Goal: Information Seeking & Learning: Learn about a topic

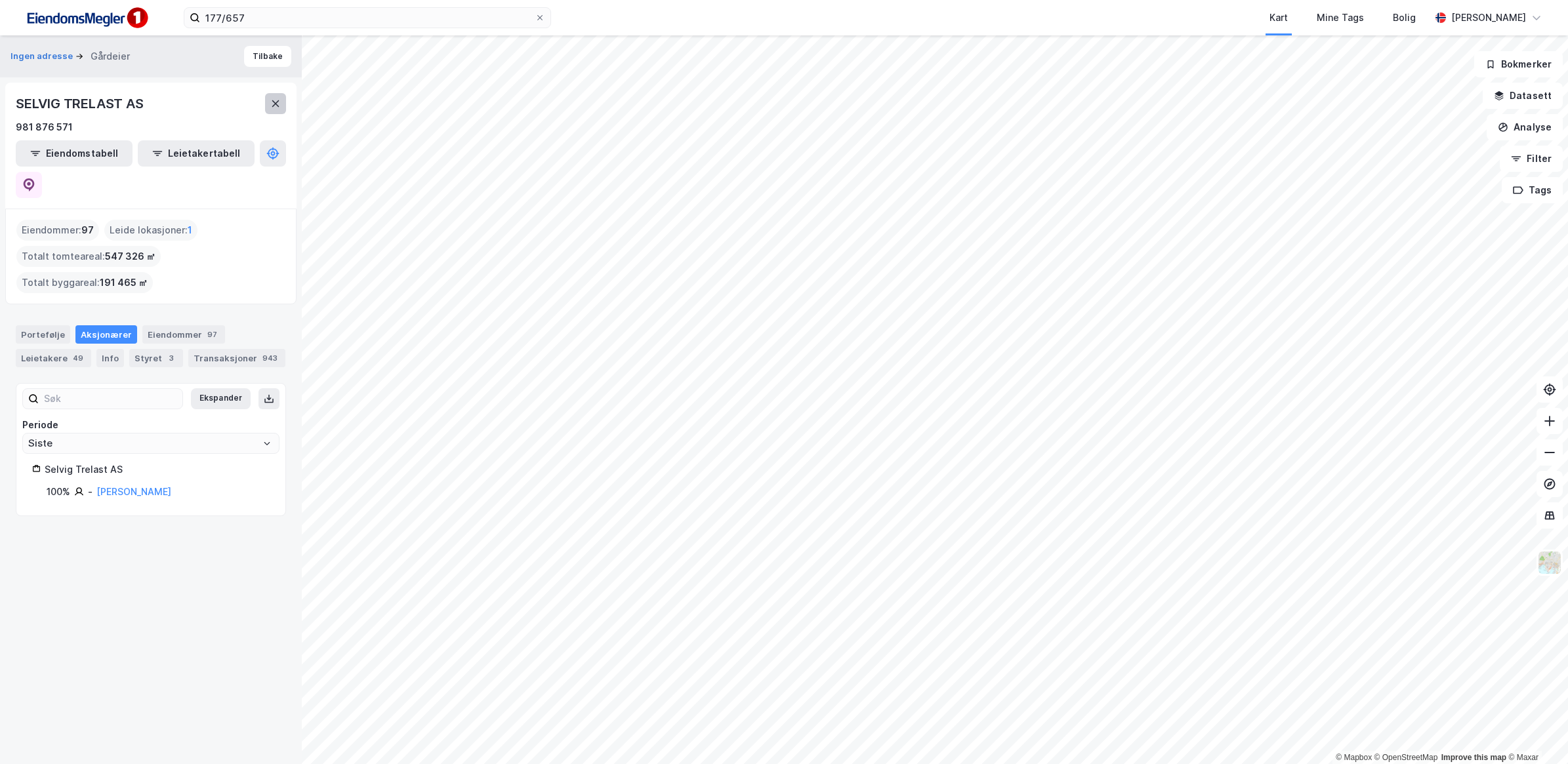
click at [276, 107] on icon at bounding box center [275, 103] width 10 height 10
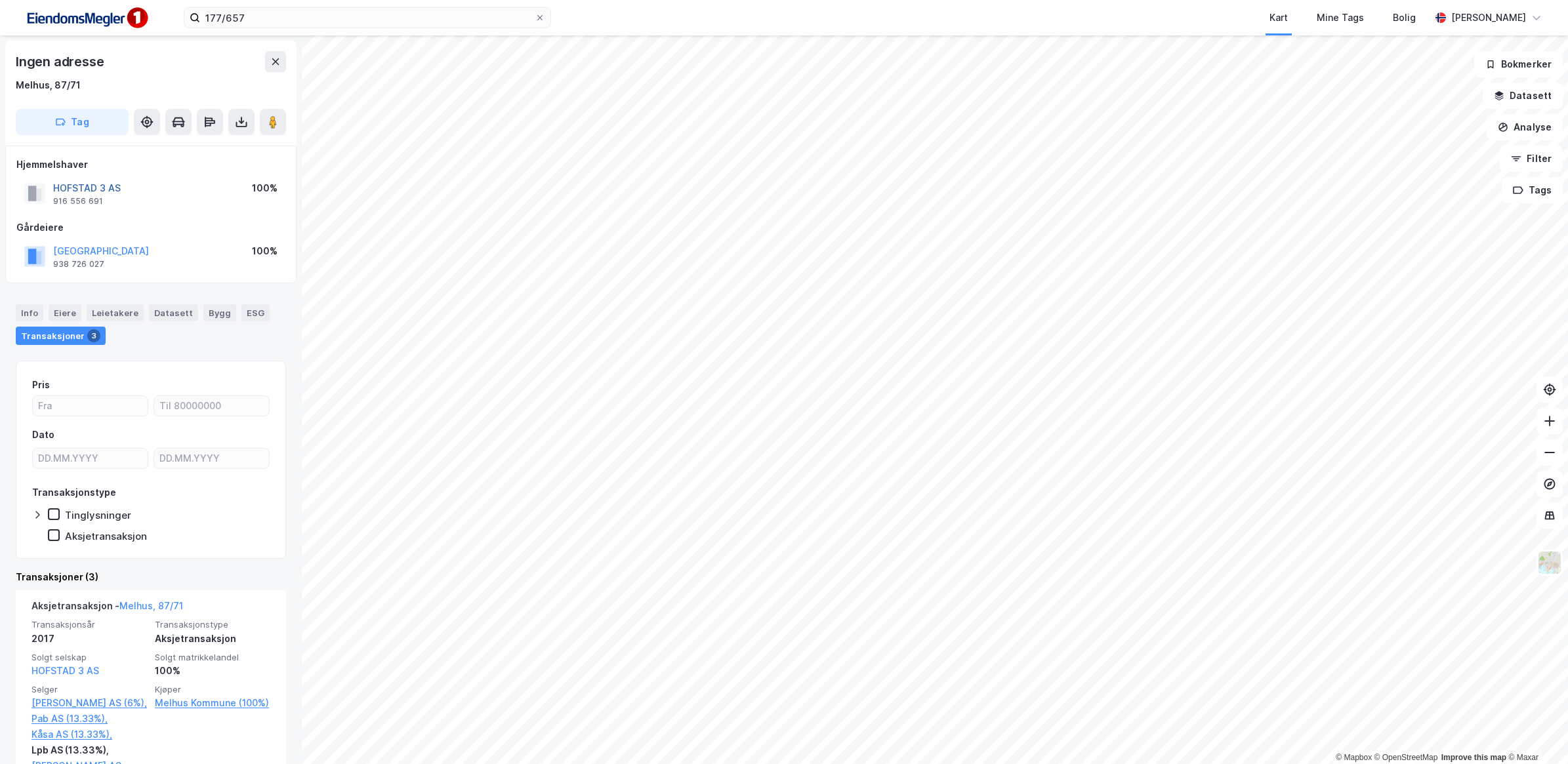
click at [0, 0] on button "HOFSTAD 3 AS" at bounding box center [0, 0] width 0 height 0
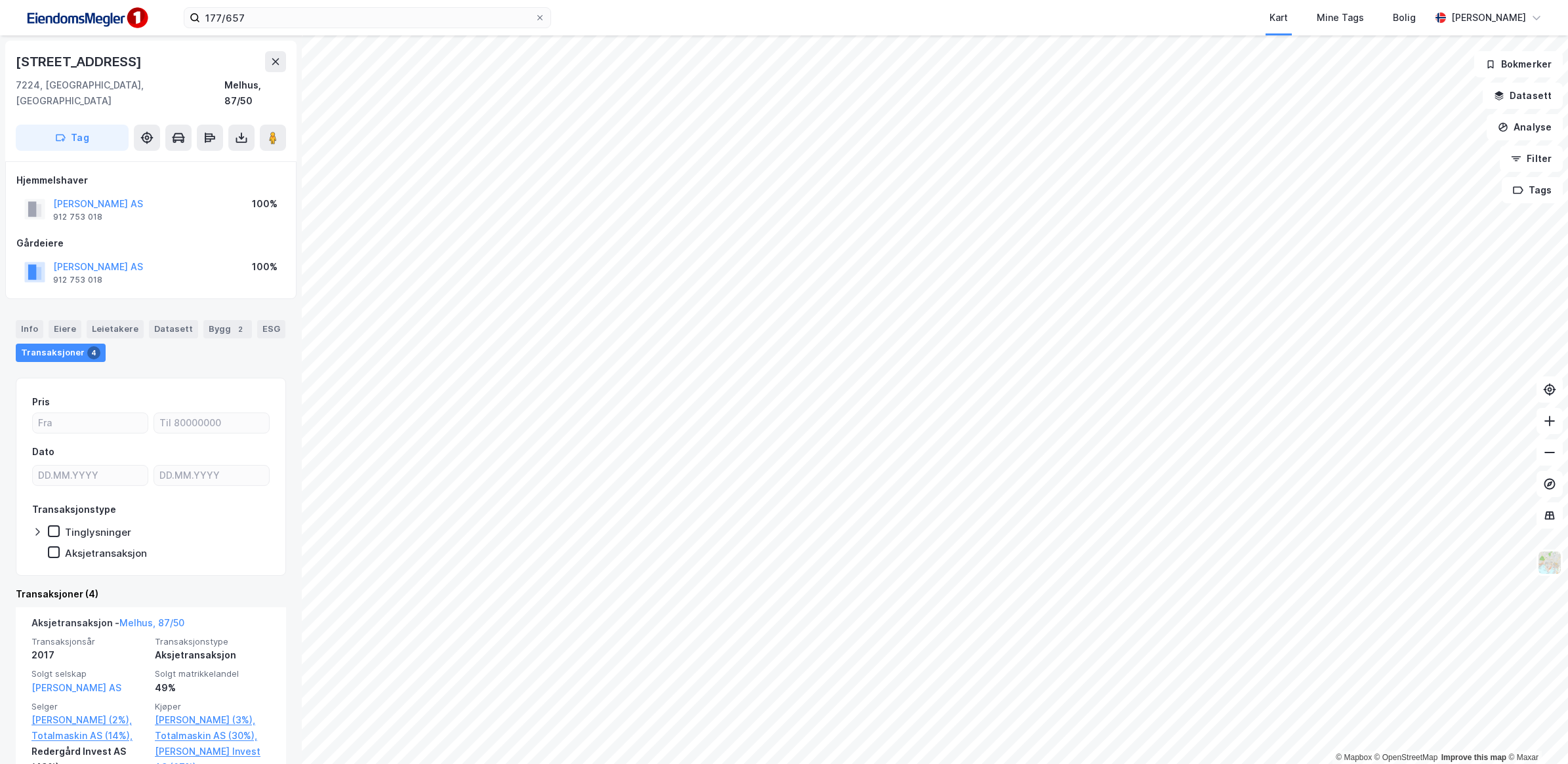
click at [116, 196] on div "[PERSON_NAME] AS" at bounding box center [98, 204] width 90 height 16
click at [0, 0] on button "[PERSON_NAME] AS" at bounding box center [0, 0] width 0 height 0
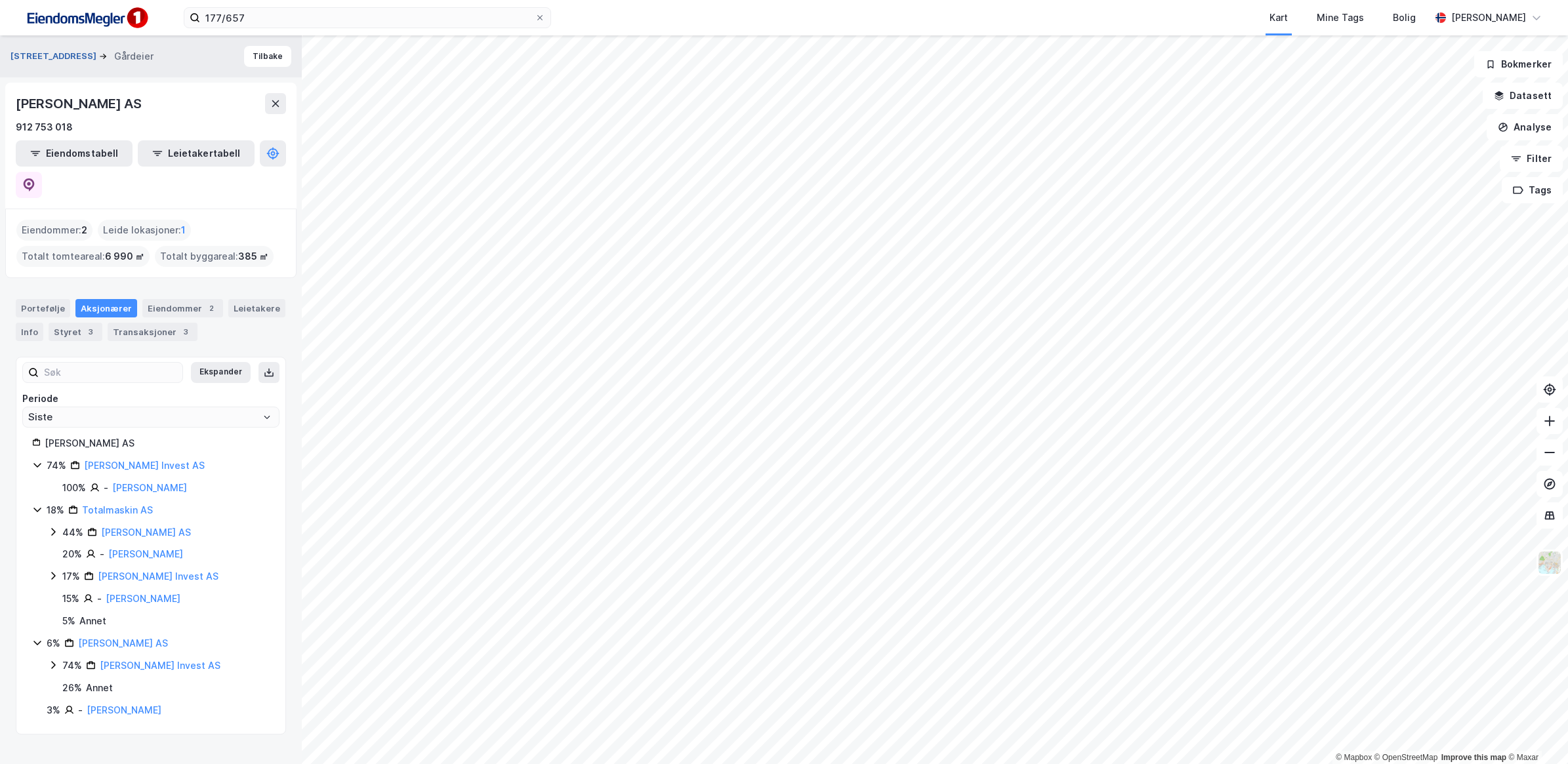
click at [51, 57] on button "[STREET_ADDRESS]" at bounding box center [54, 56] width 89 height 13
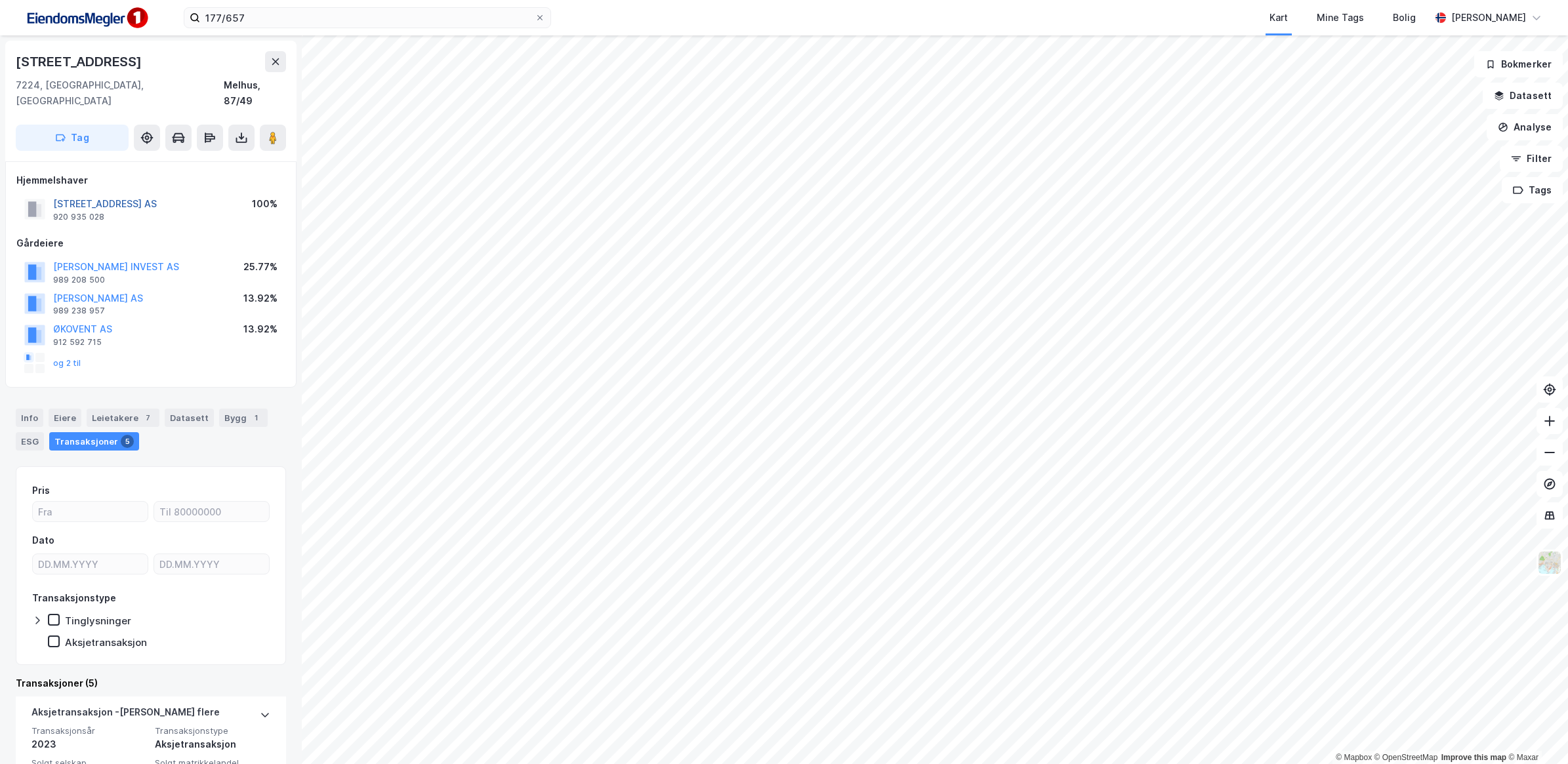
click at [0, 0] on button "[STREET_ADDRESS] AS" at bounding box center [0, 0] width 0 height 0
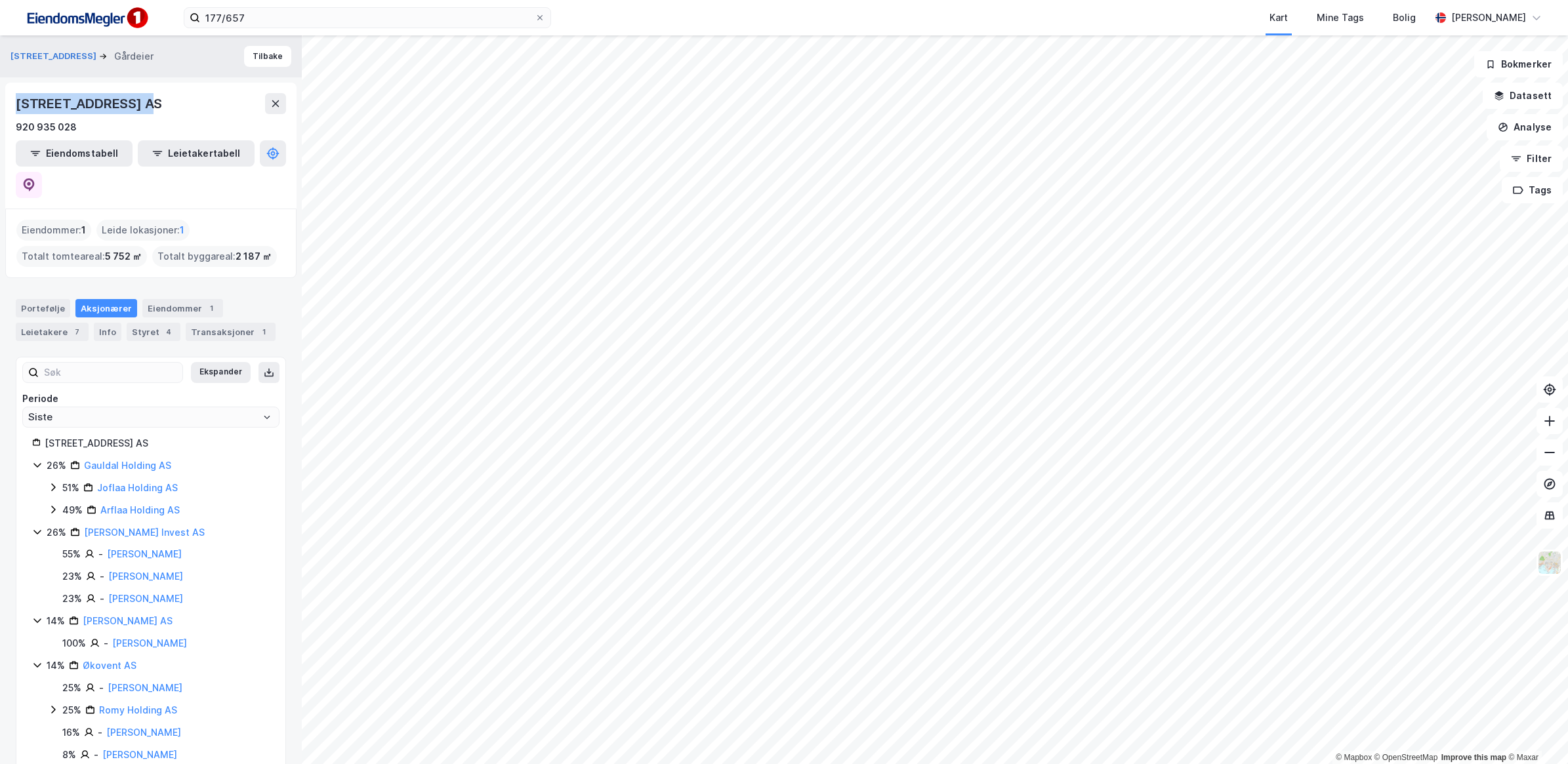
drag, startPoint x: 156, startPoint y: 102, endPoint x: 9, endPoint y: 97, distance: 147.1
click at [9, 97] on div "HOFSTADVEIEN 42 AS 920 935 028 Eiendomstabell Leietakertabell" at bounding box center [151, 146] width 291 height 126
copy div "[STREET_ADDRESS] AS"
